Goal: Check status: Check status

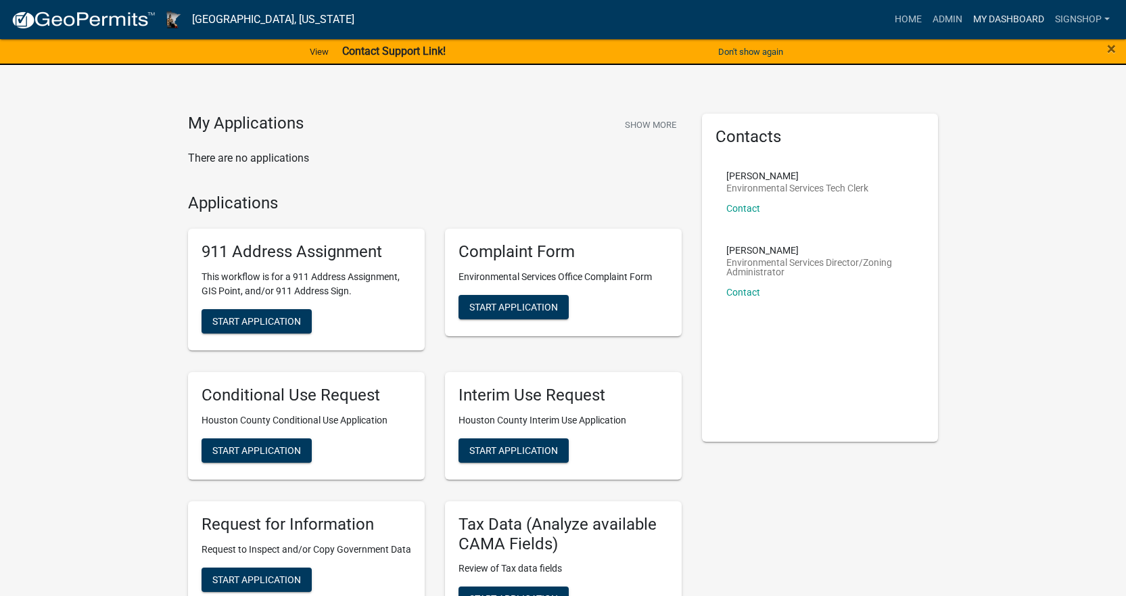
click at [994, 24] on link "My Dashboard" at bounding box center [1009, 20] width 82 height 26
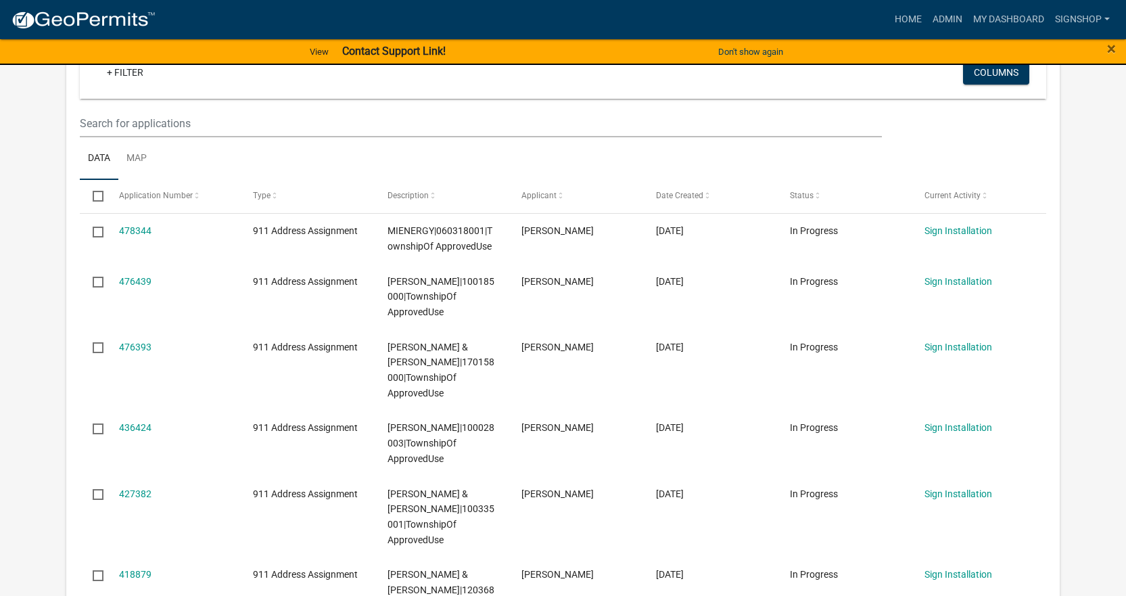
scroll to position [271, 0]
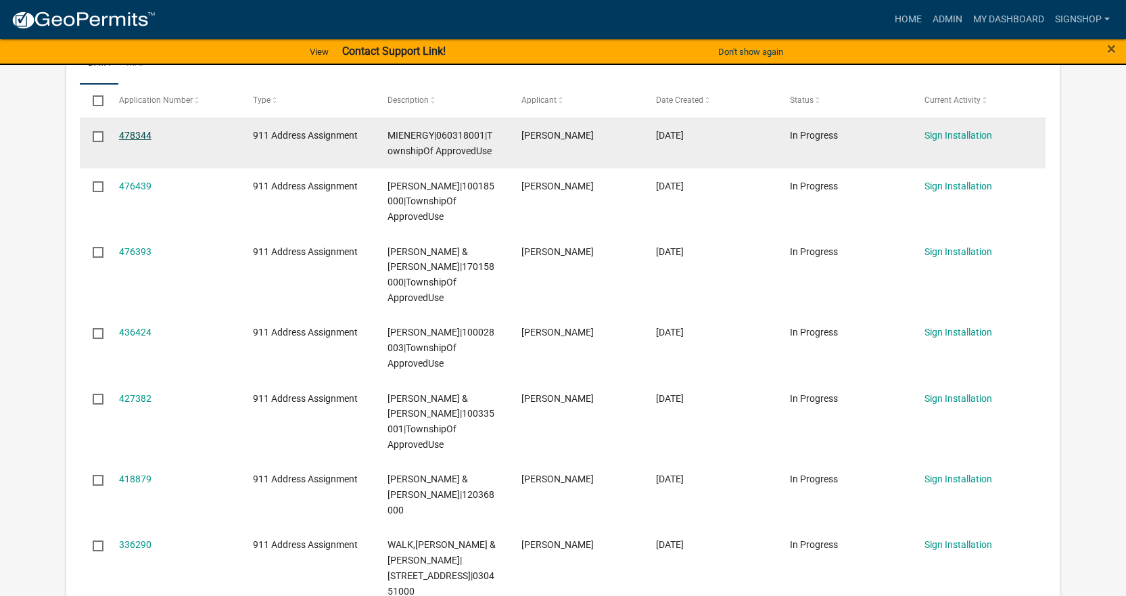
click at [130, 137] on link "478344" at bounding box center [135, 135] width 32 height 11
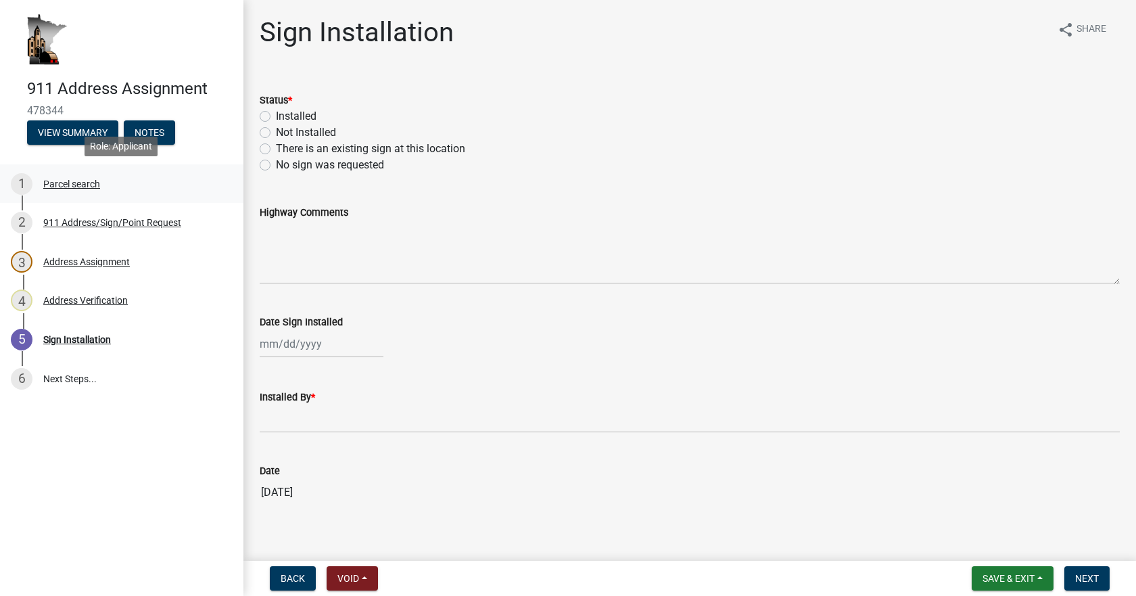
click at [80, 184] on div "Parcel search" at bounding box center [71, 183] width 57 height 9
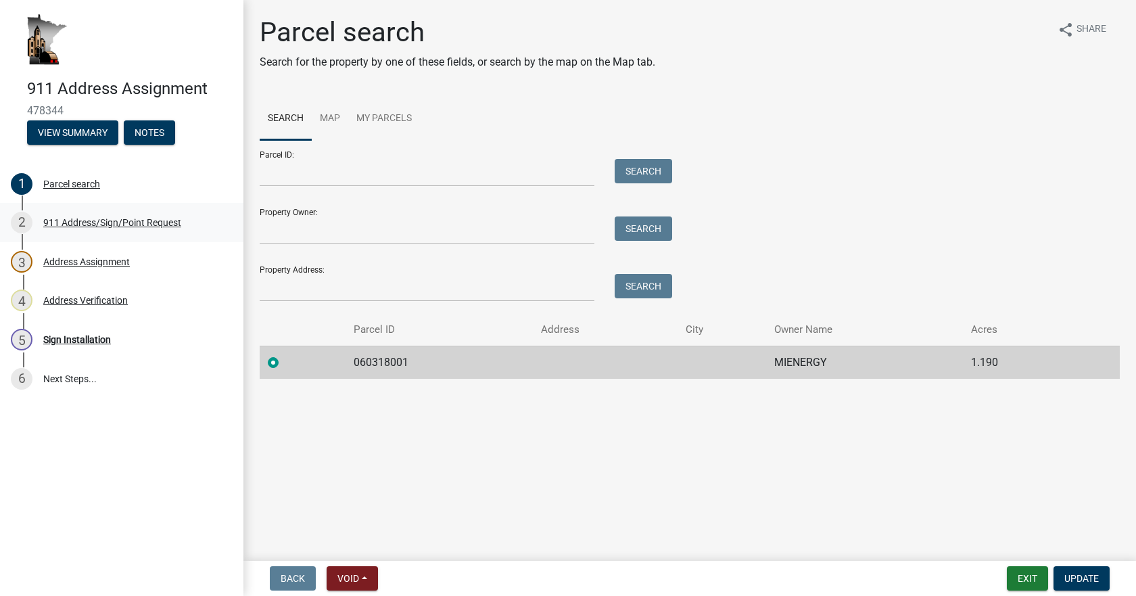
click at [69, 222] on div "911 Address/Sign/Point Request" at bounding box center [112, 222] width 138 height 9
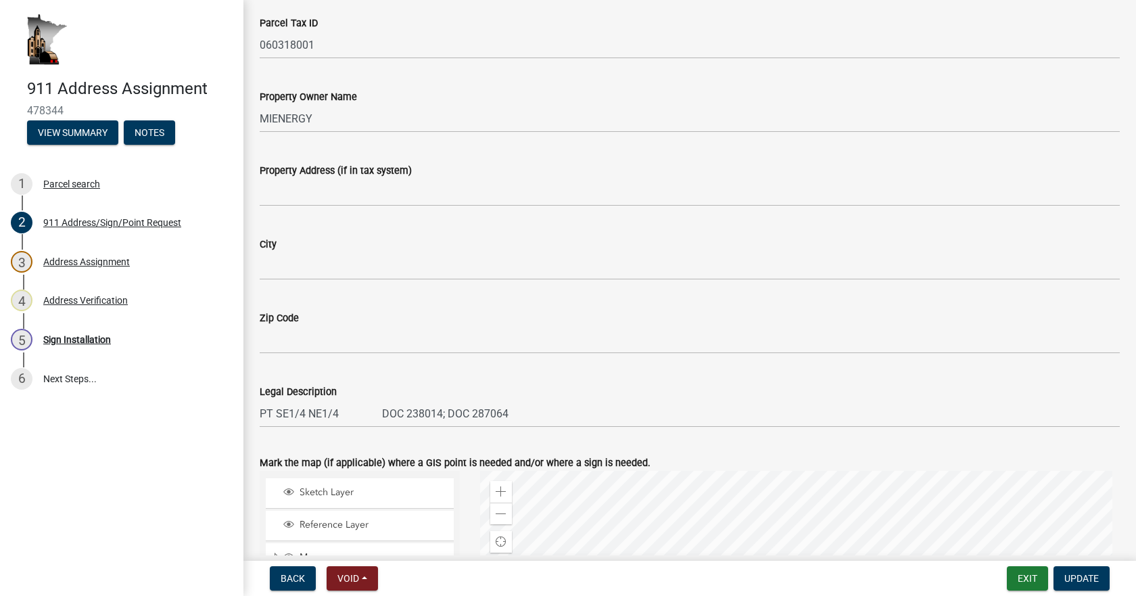
scroll to position [541, 0]
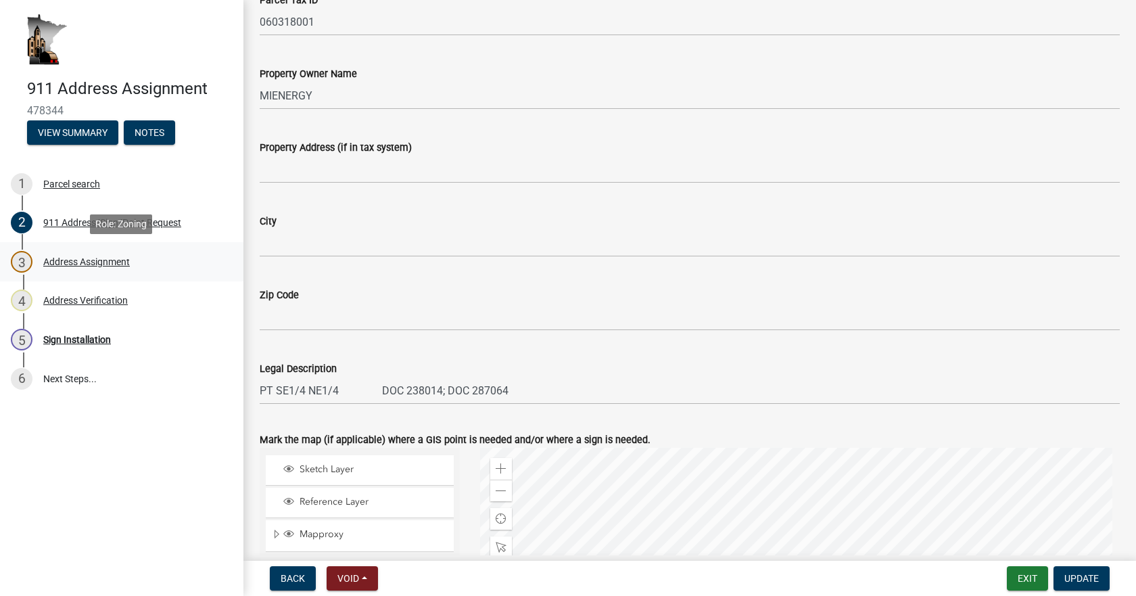
click at [118, 257] on div "Address Assignment" at bounding box center [86, 261] width 87 height 9
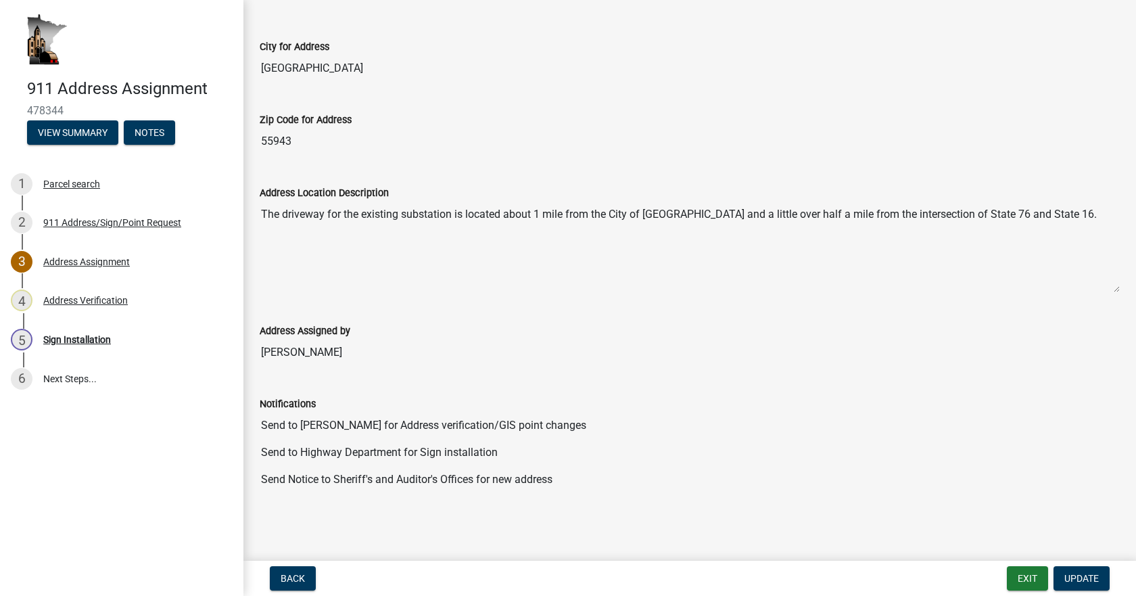
scroll to position [350, 0]
click at [64, 302] on div "Address Verification" at bounding box center [85, 300] width 85 height 9
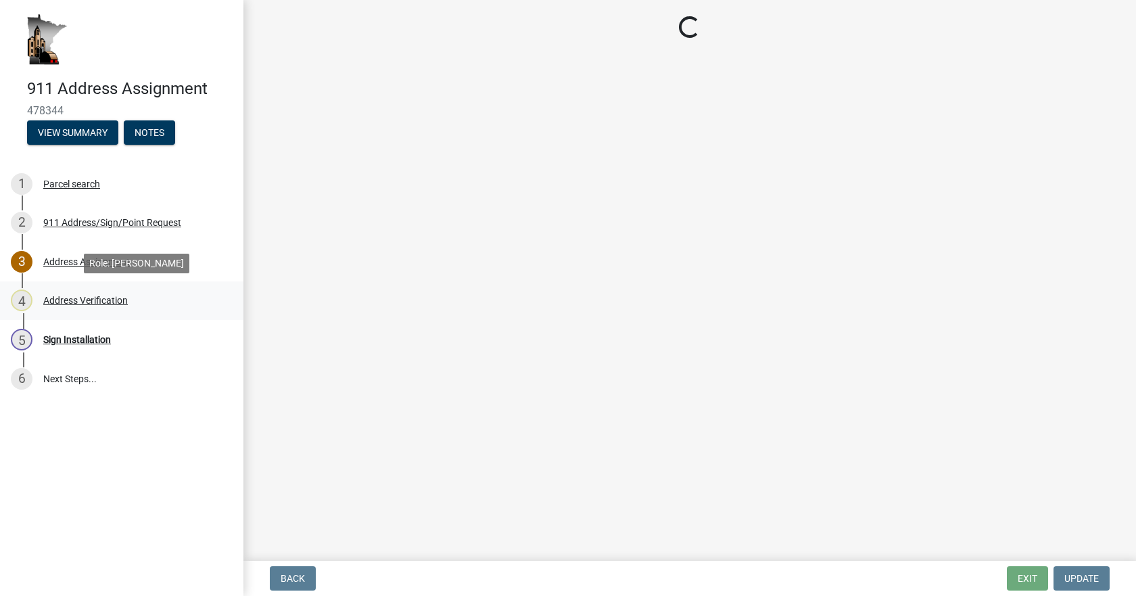
scroll to position [0, 0]
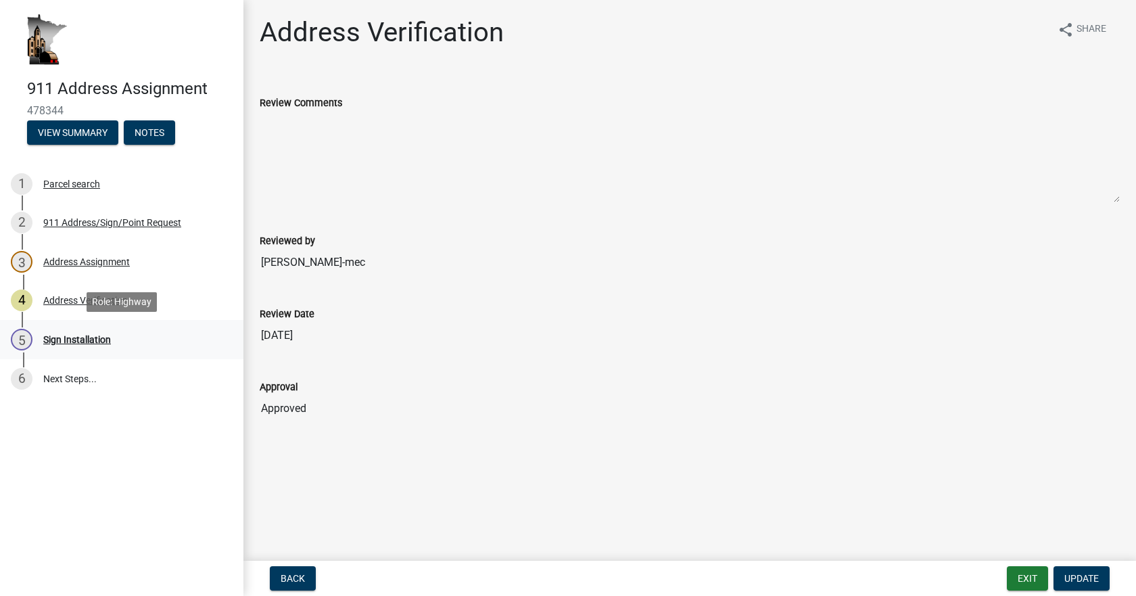
click at [79, 335] on div "Sign Installation" at bounding box center [77, 339] width 68 height 9
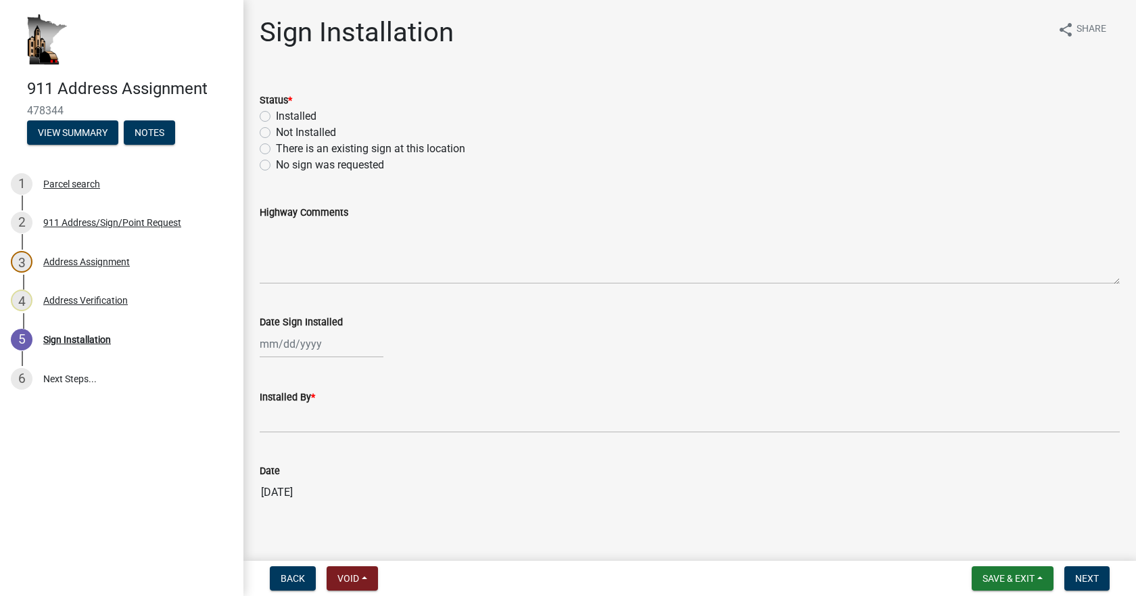
scroll to position [14, 0]
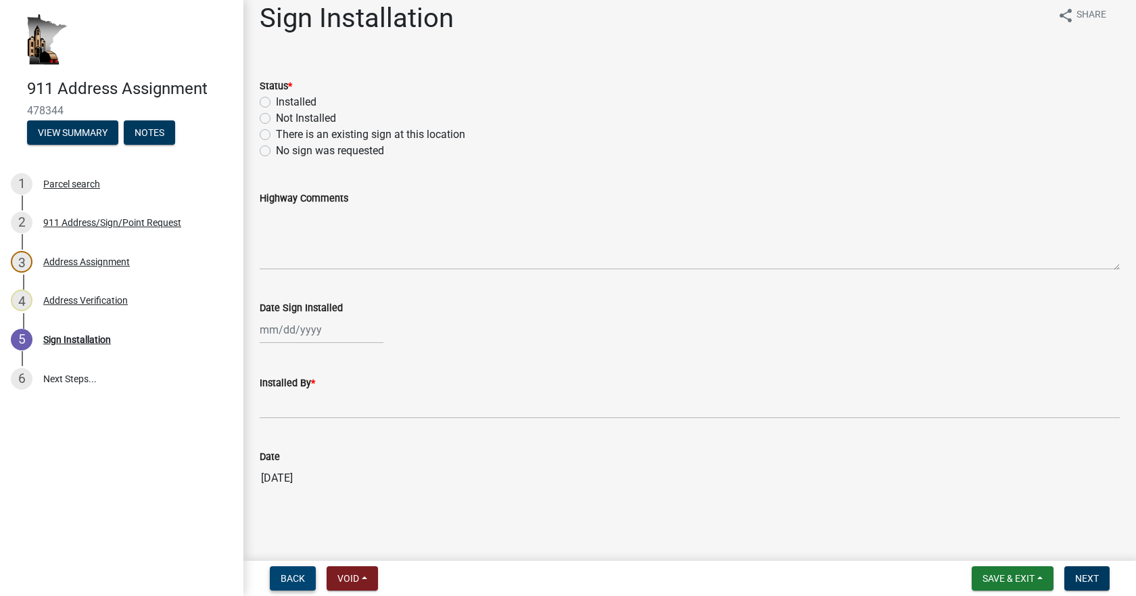
click at [290, 572] on button "Back" at bounding box center [293, 578] width 46 height 24
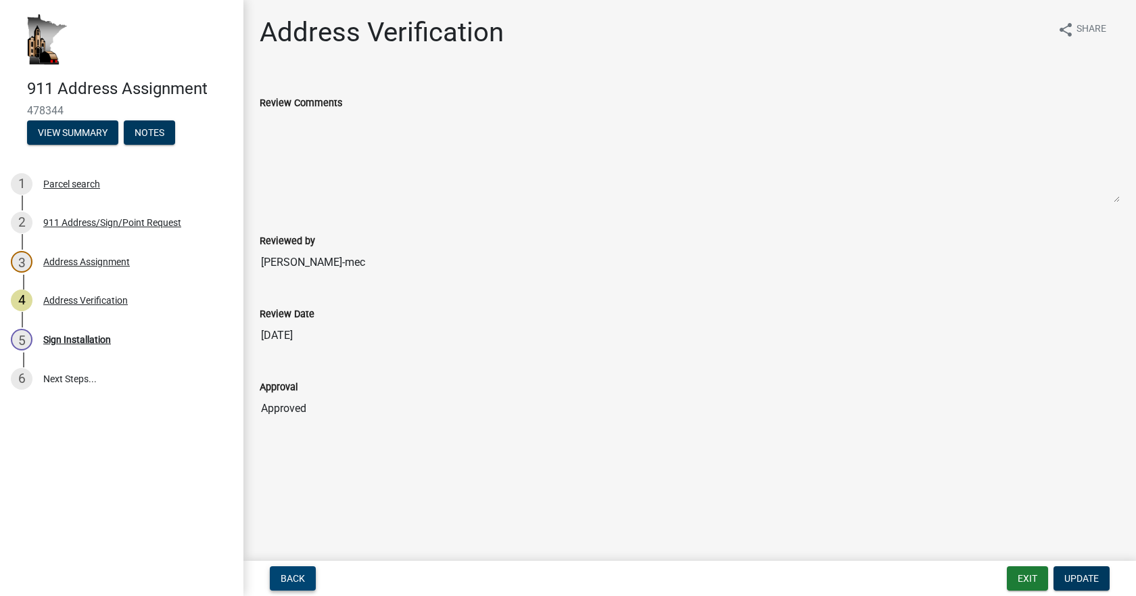
click at [297, 575] on span "Back" at bounding box center [293, 578] width 24 height 11
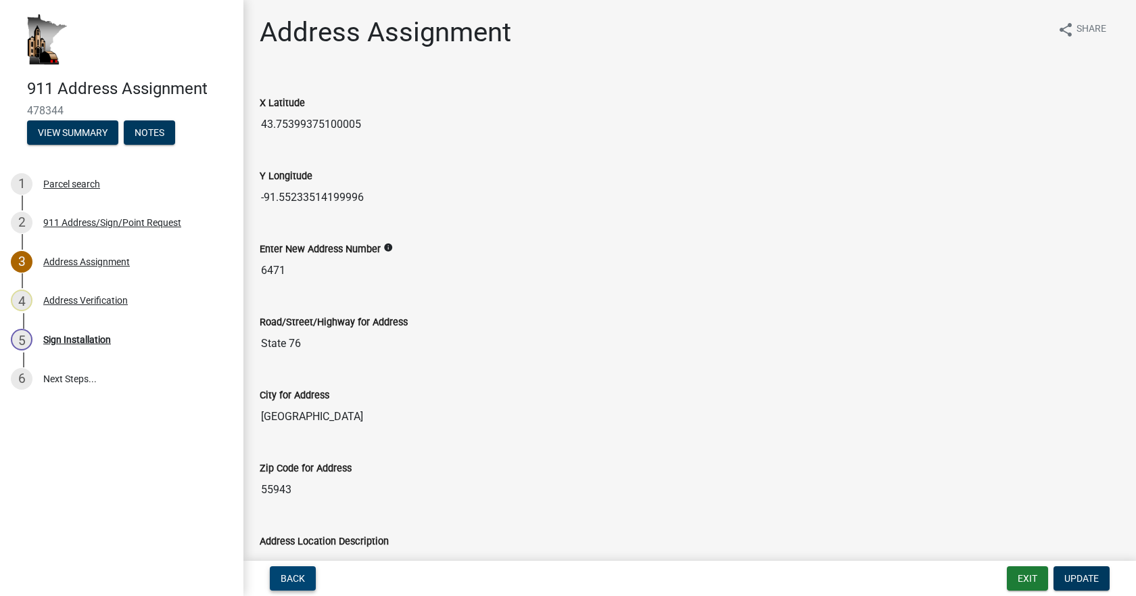
click at [297, 576] on span "Back" at bounding box center [293, 578] width 24 height 11
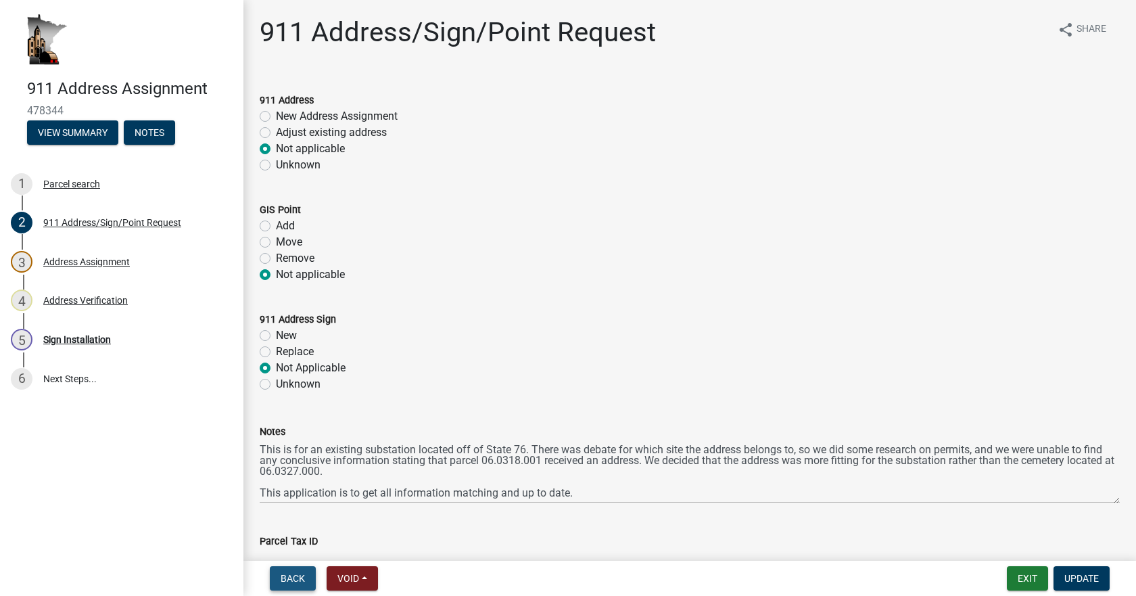
click at [298, 576] on span "Back" at bounding box center [293, 578] width 24 height 11
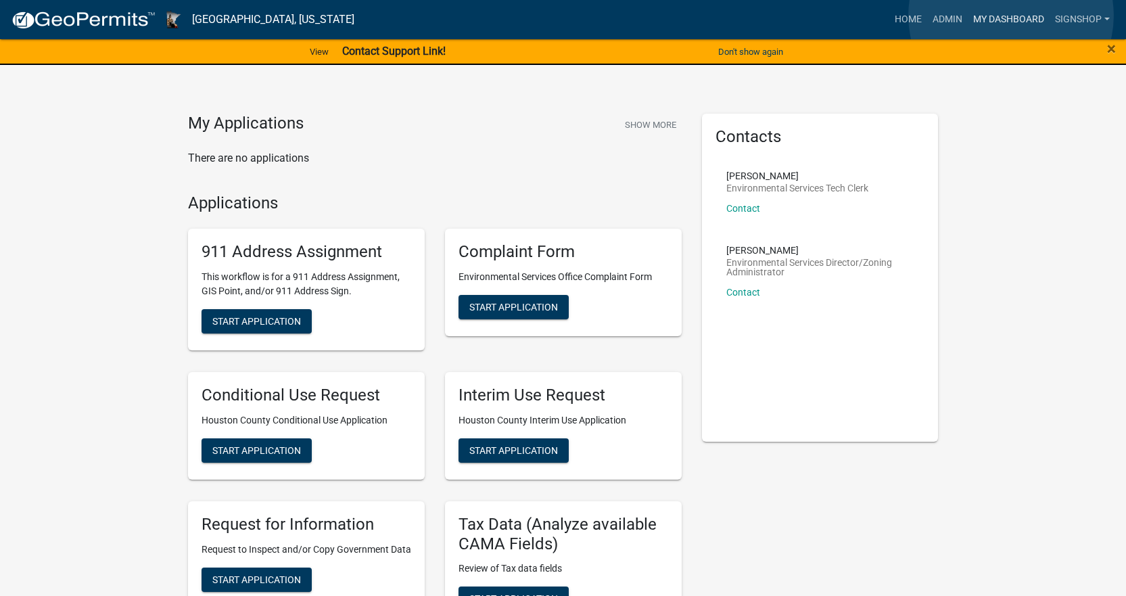
click at [1011, 16] on link "My Dashboard" at bounding box center [1009, 20] width 82 height 26
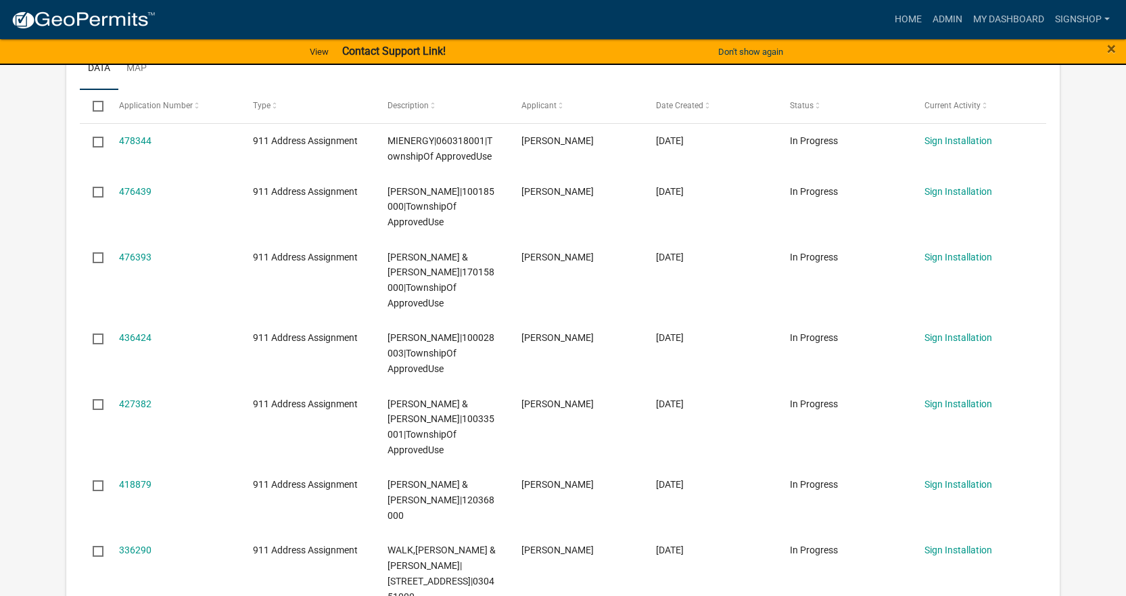
scroll to position [271, 0]
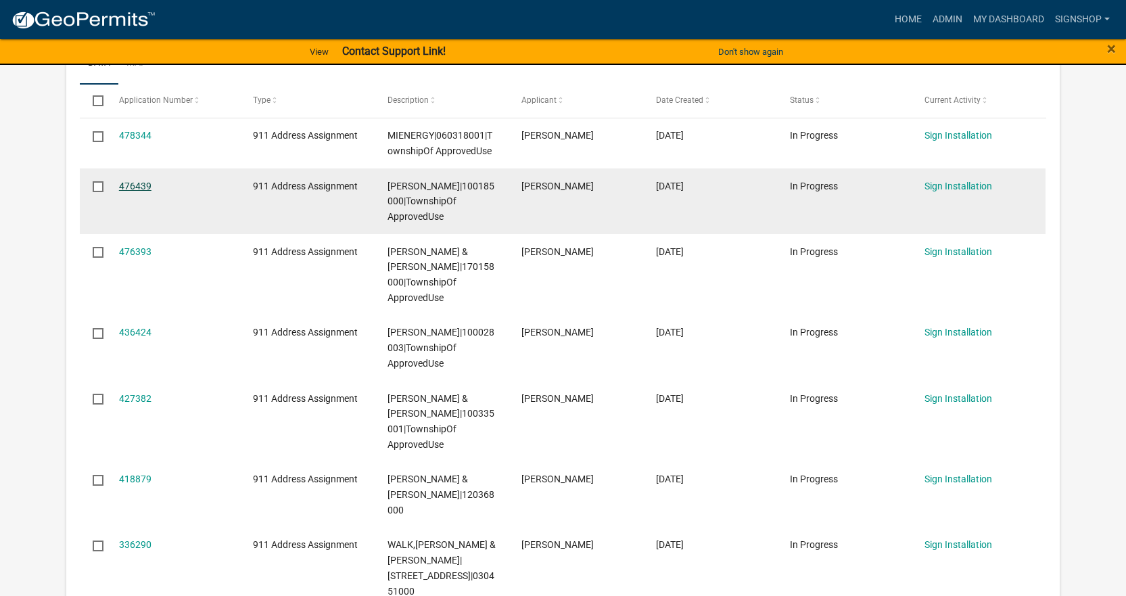
click at [141, 187] on link "476439" at bounding box center [135, 186] width 32 height 11
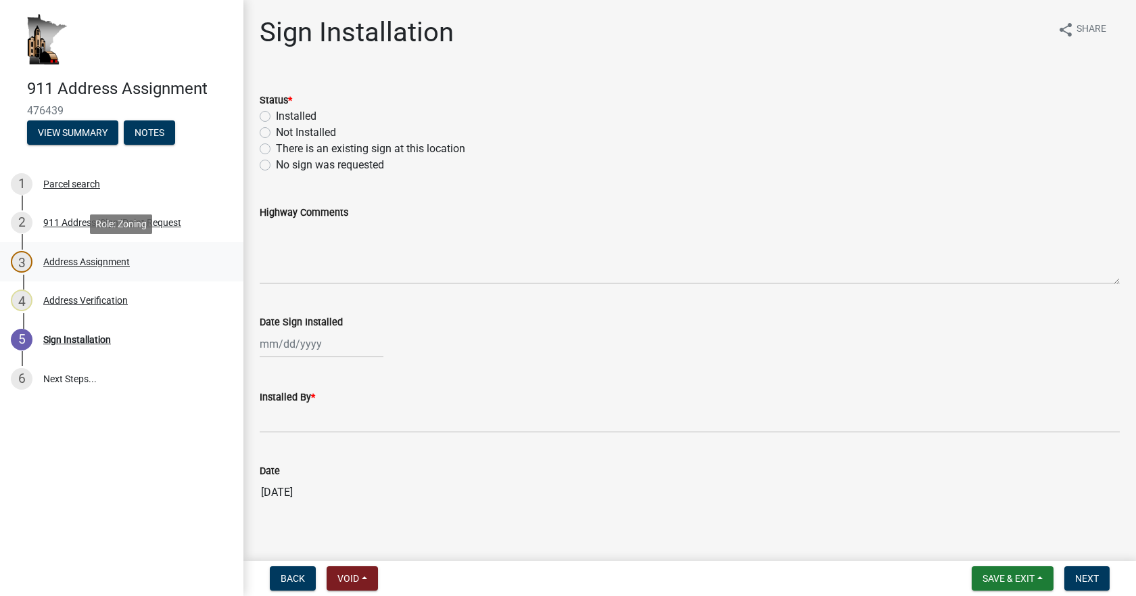
click at [108, 258] on div "Address Assignment" at bounding box center [86, 261] width 87 height 9
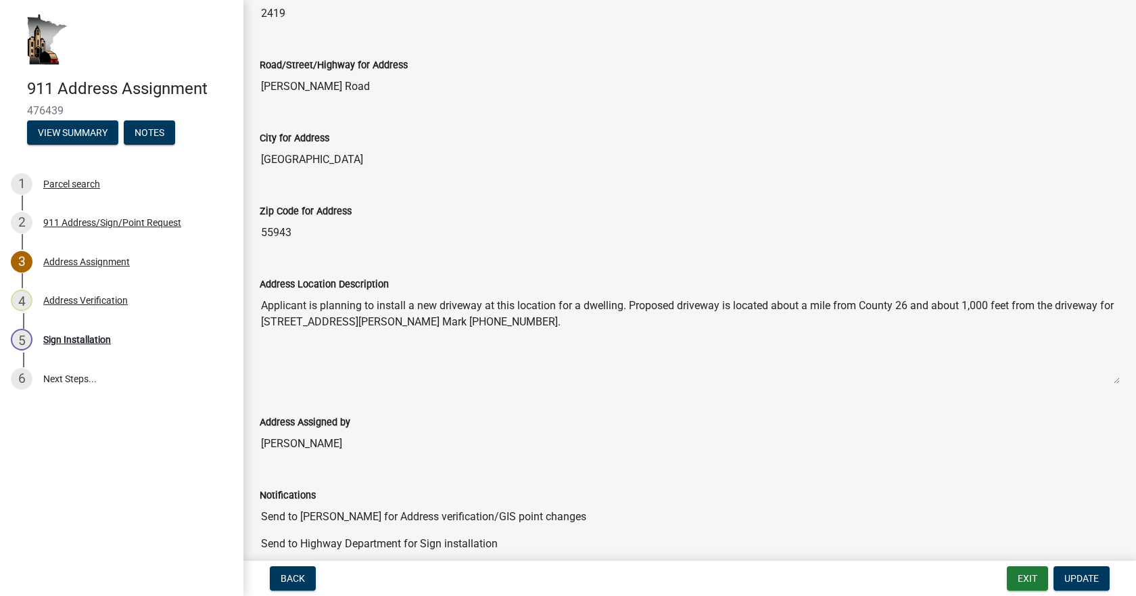
scroll to position [271, 0]
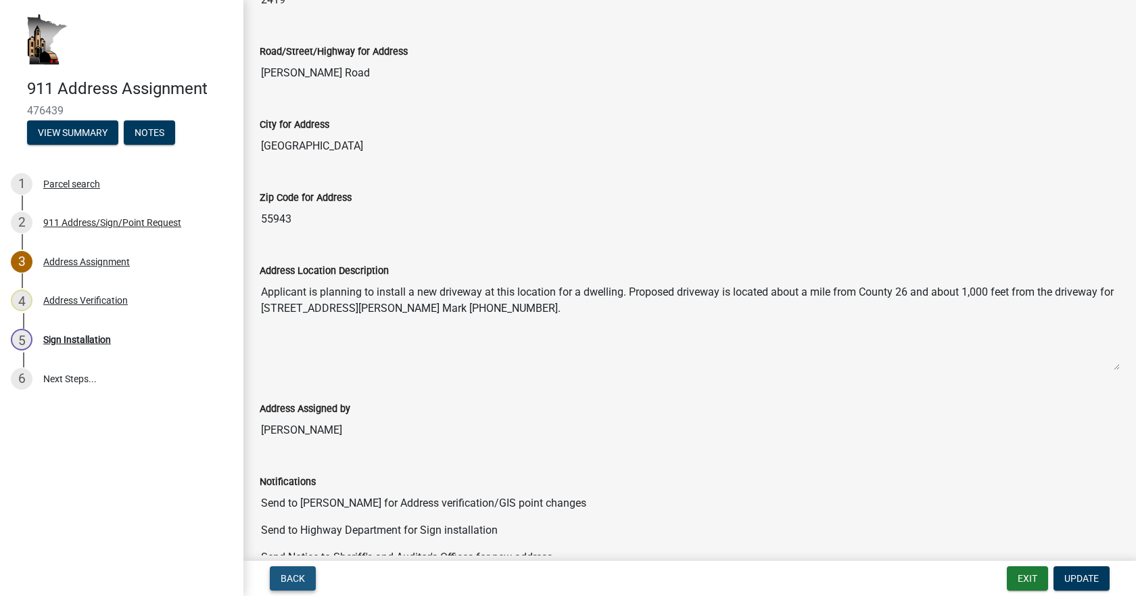
click at [283, 576] on span "Back" at bounding box center [293, 578] width 24 height 11
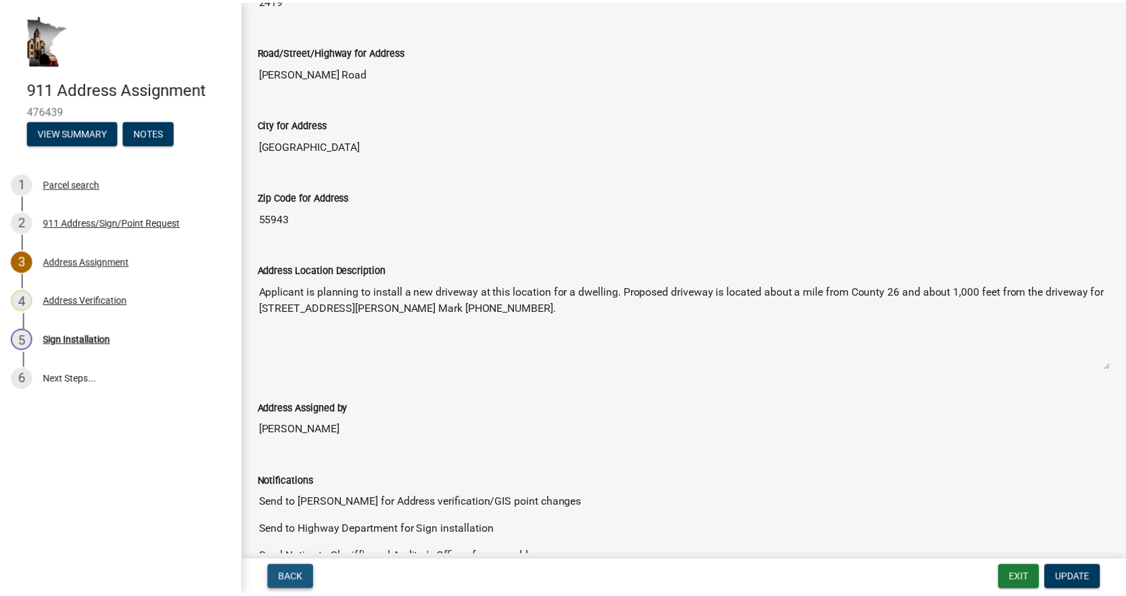
scroll to position [0, 0]
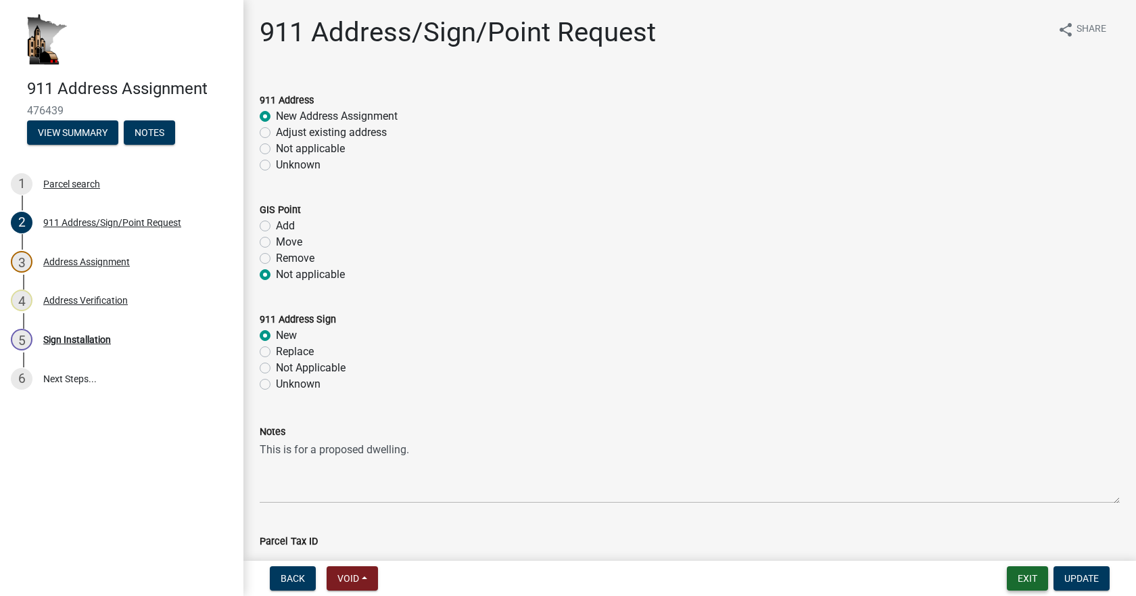
click at [1037, 574] on button "Exit" at bounding box center [1027, 578] width 41 height 24
